Goal: Information Seeking & Learning: Learn about a topic

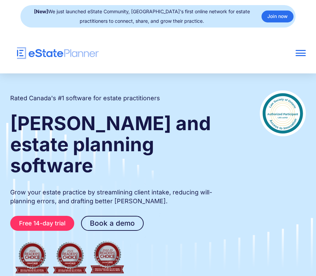
click at [301, 53] on div at bounding box center [300, 53] width 10 height 1
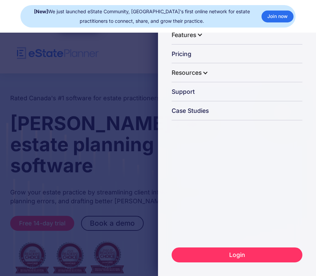
click at [110, 50] on div "Close Home Features Capture Client Data Generate Estate Plans Generate Legal Do…" at bounding box center [158, 138] width 316 height 276
click at [78, 99] on div "Close Home Features Capture Client Data Generate Estate Plans Generate Legal Do…" at bounding box center [158, 138] width 316 height 276
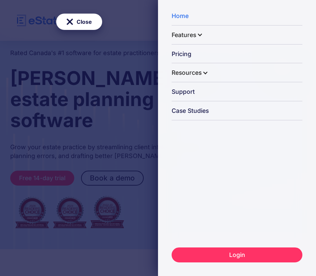
scroll to position [47, 0]
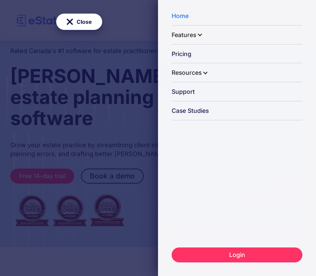
click at [86, 19] on div "Close" at bounding box center [84, 22] width 15 height 10
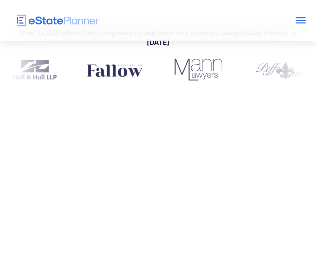
scroll to position [0, 0]
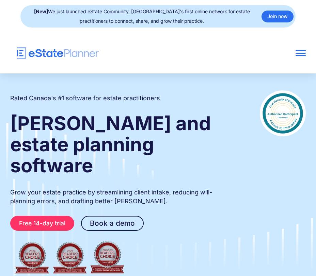
click at [297, 55] on div at bounding box center [300, 55] width 10 height 1
click at [304, 54] on div at bounding box center [300, 53] width 10 height 10
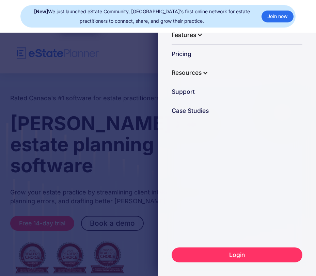
click at [202, 75] on div "Resources" at bounding box center [193, 73] width 44 height 18
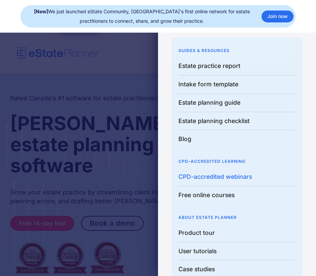
scroll to position [45, 0]
click at [216, 178] on link "CPD-accredited webinars" at bounding box center [236, 177] width 117 height 18
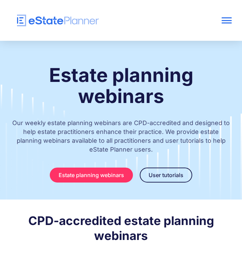
click at [227, 25] on div at bounding box center [226, 20] width 10 height 10
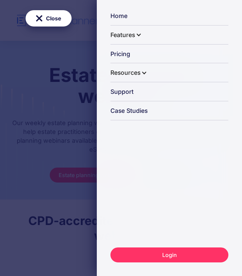
click at [45, 17] on div "Close" at bounding box center [49, 18] width 46 height 16
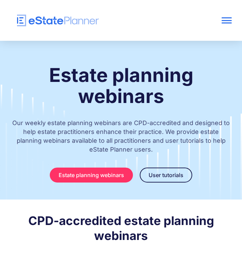
click at [223, 19] on div at bounding box center [226, 20] width 10 height 10
click at [236, 13] on div at bounding box center [121, 20] width 242 height 41
click at [228, 21] on div at bounding box center [226, 20] width 10 height 10
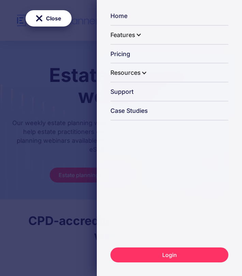
click at [140, 71] on div "Resources" at bounding box center [125, 73] width 30 height 18
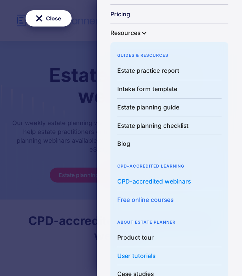
scroll to position [47, 0]
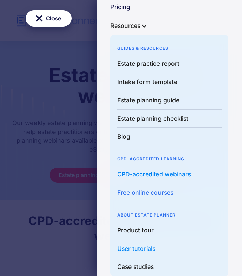
click at [140, 192] on link "Free online courses" at bounding box center [169, 193] width 104 height 18
